Goal: Navigation & Orientation: Find specific page/section

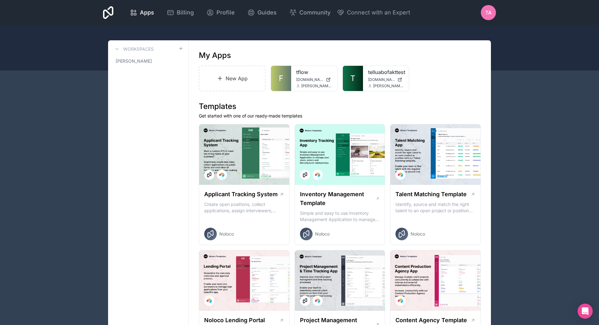
click at [375, 74] on link "telluabofakttest" at bounding box center [386, 72] width 36 height 8
click at [381, 72] on link "telluabofakttest" at bounding box center [386, 72] width 36 height 8
click at [314, 72] on link "tflow" at bounding box center [314, 72] width 36 height 8
